Goal: Find contact information: Find contact information

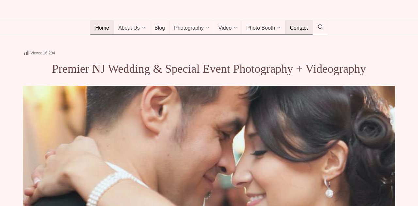
click at [295, 32] on span "Contact" at bounding box center [299, 28] width 18 height 7
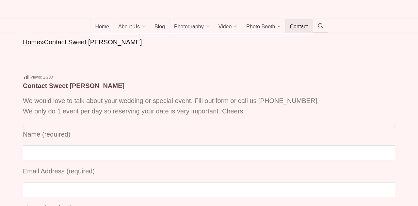
scroll to position [1, 0]
click at [103, 25] on span "Home" at bounding box center [102, 27] width 14 height 7
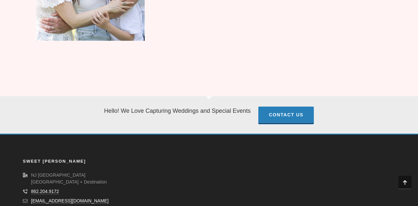
scroll to position [2089, 0]
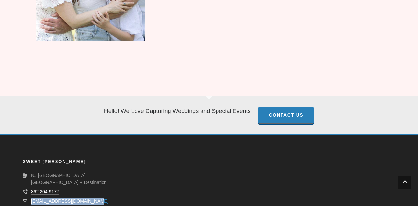
drag, startPoint x: 95, startPoint y: 168, endPoint x: 31, endPoint y: 169, distance: 63.4
click at [31, 198] on li "[EMAIL_ADDRESS][DOMAIN_NAME]" at bounding box center [78, 201] width 111 height 7
copy link "[EMAIL_ADDRESS][DOMAIN_NAME]"
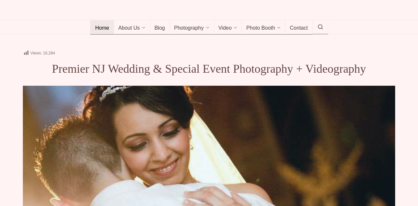
scroll to position [0, 0]
